Goal: Task Accomplishment & Management: Manage account settings

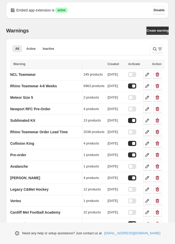
scroll to position [0, 48]
click at [32, 47] on span "Active" at bounding box center [30, 49] width 9 height 4
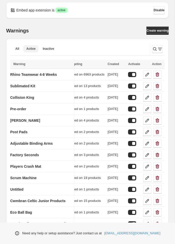
scroll to position [0, 38]
click at [154, 49] on div "Warnings Settings Payment Help Skip to content Embed app extension is Success a…" at bounding box center [87, 198] width 175 height 396
click at [155, 47] on div "Warnings Settings Payment Help Skip to content Embed app extension is Success a…" at bounding box center [87, 198] width 175 height 396
click at [152, 50] on icon "Search and filter results" at bounding box center [154, 48] width 5 height 5
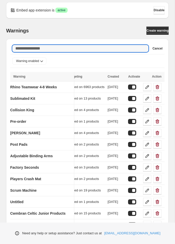
click at [109, 43] on div "Searching in all Cancel" at bounding box center [87, 48] width 154 height 11
click at [109, 46] on input "Searching in all" at bounding box center [80, 48] width 136 height 7
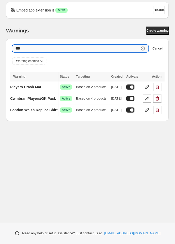
scroll to position [0, 10]
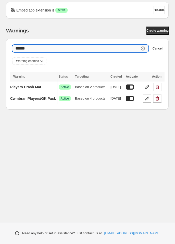
type input "*******"
click at [41, 89] on p "Players Crash Mat" at bounding box center [25, 86] width 31 height 5
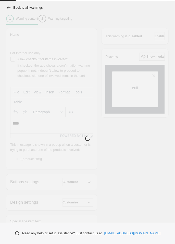
type input "**********"
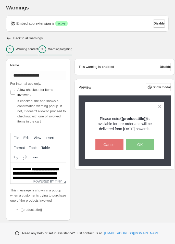
click at [61, 52] on div "2 Warning targeting" at bounding box center [56, 49] width 34 height 8
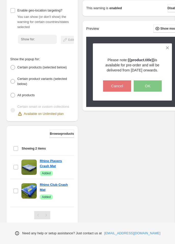
scroll to position [98, 0]
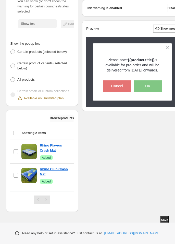
click at [62, 118] on span "Browse products" at bounding box center [62, 118] width 24 height 4
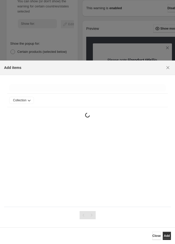
click at [61, 93] on div ":r2u:" at bounding box center [87, 87] width 161 height 11
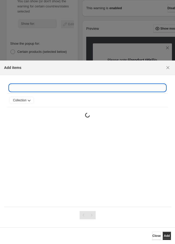
click at [61, 88] on input ":r2u:" at bounding box center [87, 87] width 157 height 7
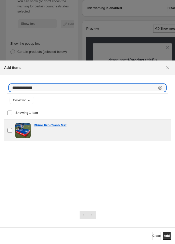
type input "**********"
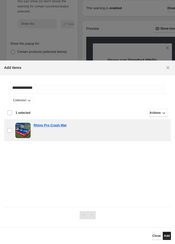
click at [166, 234] on button "Add" at bounding box center [167, 236] width 8 height 8
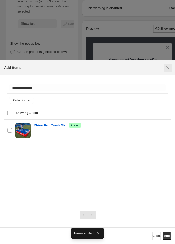
click at [167, 69] on icon "Close" at bounding box center [167, 67] width 3 height 3
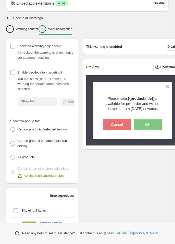
scroll to position [0, 0]
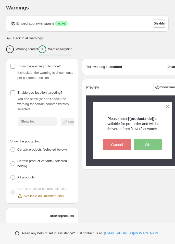
click at [19, 59] on div "Show the warning only once? If checked, the warning is shown once per customer …" at bounding box center [42, 131] width 72 height 145
click at [23, 51] on p "Warning content" at bounding box center [27, 49] width 22 height 4
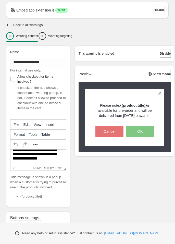
scroll to position [12, 0]
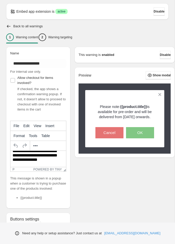
click at [48, 162] on p "**********" at bounding box center [38, 153] width 52 height 19
click at [51, 158] on p "**********" at bounding box center [38, 153] width 52 height 19
click at [42, 161] on p "**********" at bounding box center [38, 153] width 52 height 19
click at [54, 161] on p "**********" at bounding box center [38, 153] width 52 height 19
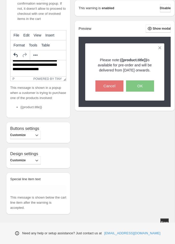
scroll to position [112, 0]
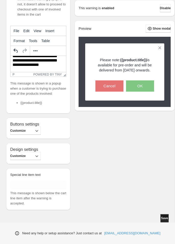
click at [163, 216] on button "Save" at bounding box center [164, 218] width 8 height 8
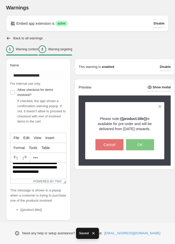
click at [64, 45] on div "2 Warning targeting" at bounding box center [56, 49] width 34 height 8
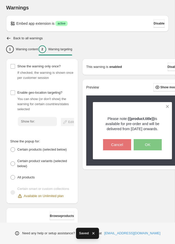
scroll to position [121, 0]
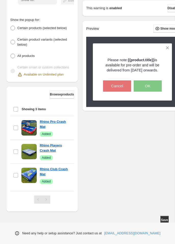
click at [172, 224] on div "Need any help or setup assistance? Just contact us at help@elastic-soft.com" at bounding box center [87, 232] width 175 height 21
click at [166, 220] on button "Save" at bounding box center [164, 220] width 8 height 8
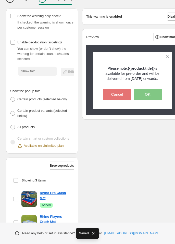
scroll to position [0, 0]
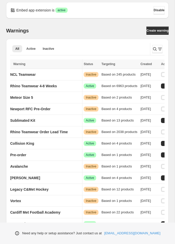
scroll to position [0, 48]
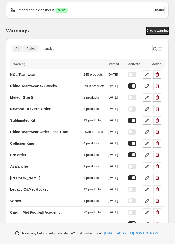
click at [27, 48] on span "Active" at bounding box center [30, 49] width 9 height 4
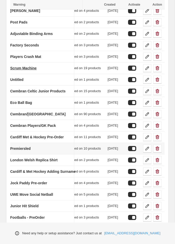
scroll to position [109, 0]
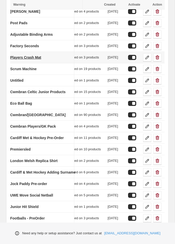
click at [34, 59] on link "Players Crash Mat" at bounding box center [25, 57] width 31 height 8
click at [33, 57] on p "Players Crash Mat" at bounding box center [25, 57] width 31 height 5
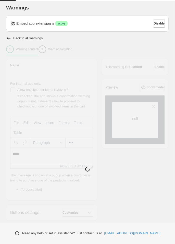
type input "**********"
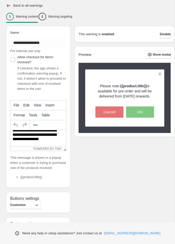
scroll to position [36, 0]
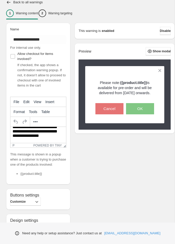
click at [52, 132] on p "**********" at bounding box center [38, 129] width 52 height 19
click at [55, 135] on p "**********" at bounding box center [38, 129] width 52 height 19
click at [59, 13] on p "Warning targeting" at bounding box center [60, 13] width 24 height 4
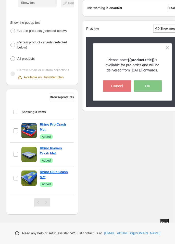
scroll to position [121, 0]
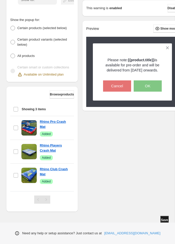
click at [164, 218] on span "Save" at bounding box center [164, 220] width 7 height 4
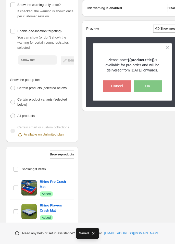
scroll to position [0, 0]
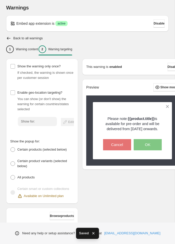
click at [30, 58] on div "Show the warning only once? If checked, the warning is shown once per customer …" at bounding box center [40, 194] width 76 height 279
click at [30, 53] on button "1 Warning content" at bounding box center [22, 49] width 32 height 11
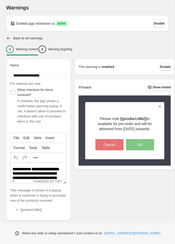
click at [11, 40] on icon "button" at bounding box center [8, 38] width 5 height 5
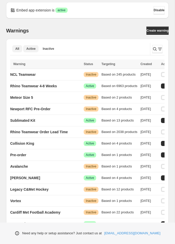
click at [34, 50] on span "Active" at bounding box center [30, 49] width 9 height 4
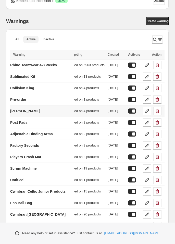
scroll to position [12, 0]
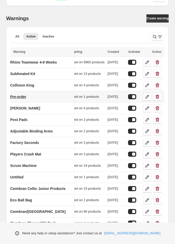
click at [26, 96] on p "Pre-order" at bounding box center [18, 96] width 16 height 5
click at [24, 95] on p "Pre-order" at bounding box center [18, 96] width 16 height 5
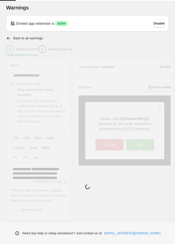
type input "*********"
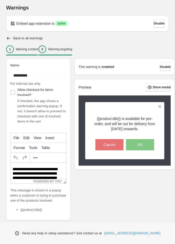
click at [72, 53] on div "2 Warning targeting" at bounding box center [56, 49] width 34 height 8
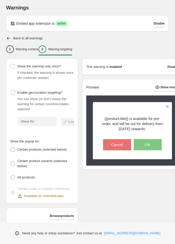
click at [154, 21] on button "Disable" at bounding box center [159, 23] width 11 height 8
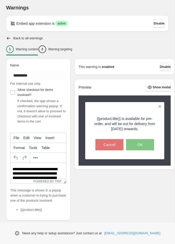
click at [164, 67] on span "Disable" at bounding box center [165, 67] width 11 height 4
click at [161, 66] on span "Disable" at bounding box center [165, 67] width 11 height 4
click at [160, 64] on button "Disable" at bounding box center [165, 67] width 11 height 8
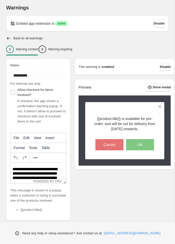
click at [160, 64] on button "Disable" at bounding box center [165, 67] width 11 height 8
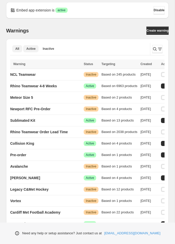
click at [31, 45] on button "Active" at bounding box center [30, 48] width 15 height 7
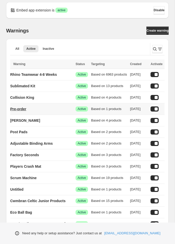
click at [26, 110] on p "Pre-order" at bounding box center [18, 108] width 16 height 5
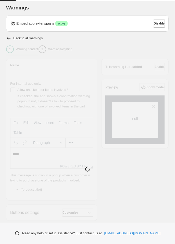
type input "*********"
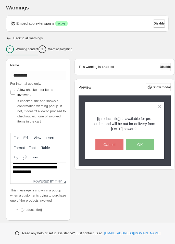
click at [164, 70] on button "Disable" at bounding box center [165, 67] width 11 height 8
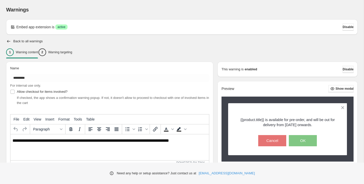
click at [175, 69] on span "Disable" at bounding box center [348, 69] width 11 height 4
click at [72, 53] on p "Warning targeting" at bounding box center [60, 52] width 24 height 4
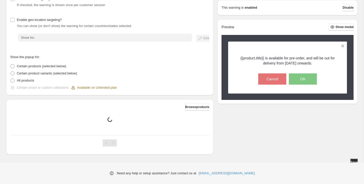
scroll to position [73, 0]
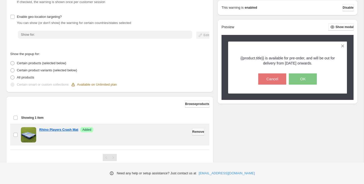
click at [175, 132] on span "Remove" at bounding box center [198, 132] width 12 height 4
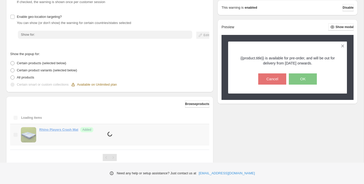
scroll to position [67, 0]
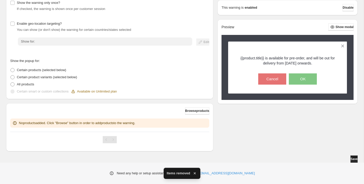
click at [175, 157] on span "Save" at bounding box center [354, 159] width 7 height 4
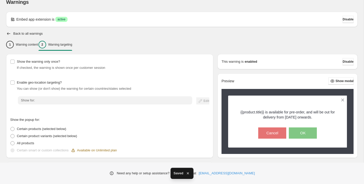
scroll to position [0, 0]
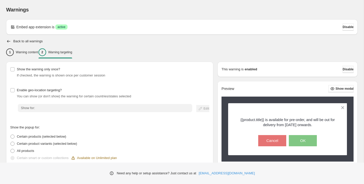
click at [175, 69] on span "Disable" at bounding box center [348, 69] width 11 height 4
click at [8, 40] on icon "button" at bounding box center [8, 41] width 3 height 3
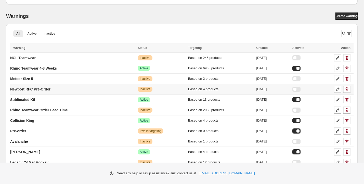
scroll to position [19, 0]
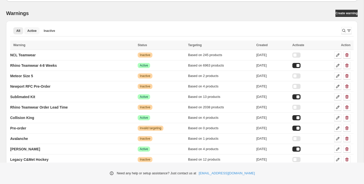
click at [35, 30] on span "Active" at bounding box center [31, 31] width 9 height 4
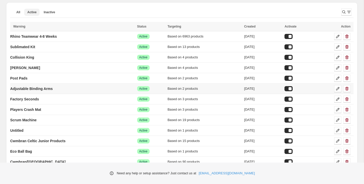
scroll to position [38, 0]
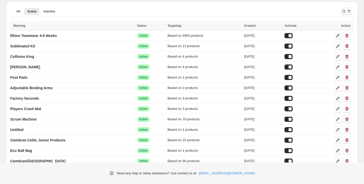
click at [16, 7] on div "All Active Inactive More views All Active Inactive More views" at bounding box center [173, 13] width 327 height 14
click at [17, 10] on span "All" at bounding box center [18, 11] width 4 height 4
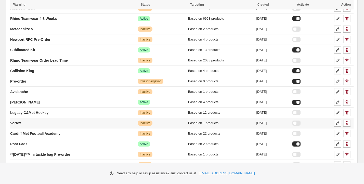
scroll to position [72, 0]
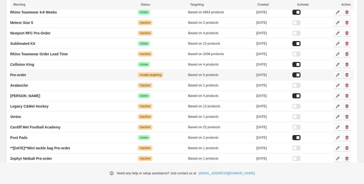
click at [175, 76] on td at bounding box center [304, 75] width 26 height 10
click at [175, 74] on div at bounding box center [297, 74] width 8 height 5
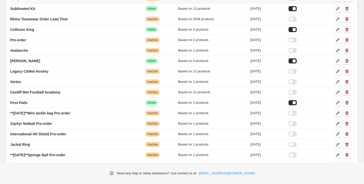
scroll to position [0, 0]
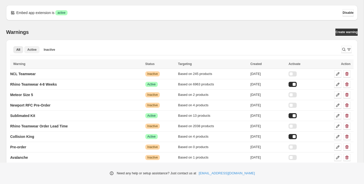
click at [36, 50] on span "Active" at bounding box center [31, 50] width 9 height 4
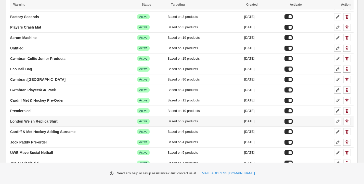
scroll to position [116, 0]
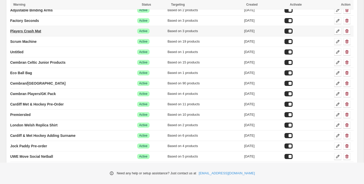
click at [41, 30] on link "Players Crash Mat" at bounding box center [25, 31] width 31 height 8
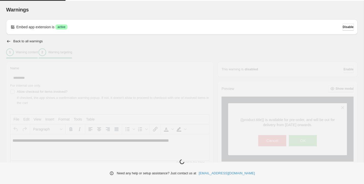
type input "**********"
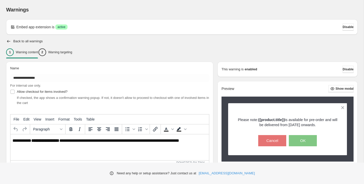
scroll to position [37, 0]
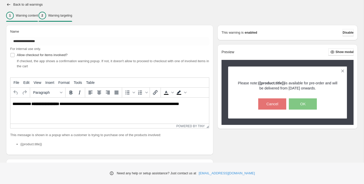
click at [72, 14] on p "Warning targeting" at bounding box center [60, 16] width 24 height 4
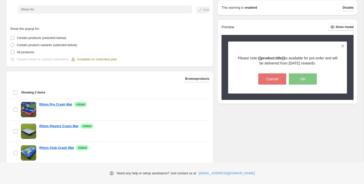
scroll to position [134, 0]
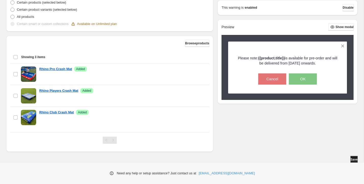
click at [175, 159] on span "Save" at bounding box center [354, 160] width 7 height 4
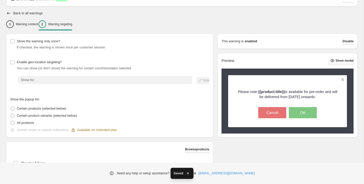
scroll to position [0, 0]
